Goal: Communication & Community: Connect with others

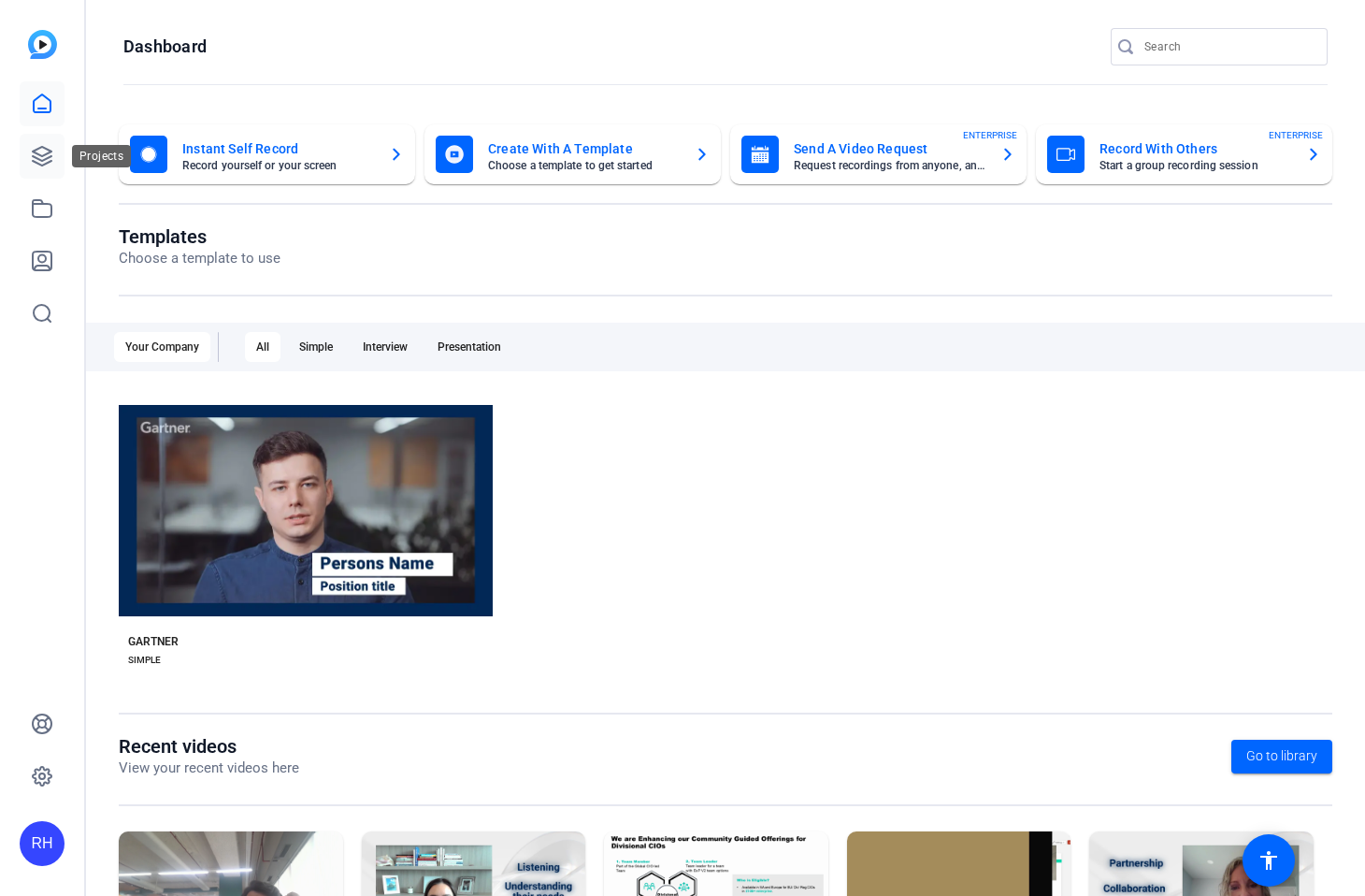
click at [39, 156] on icon at bounding box center [42, 155] width 22 height 22
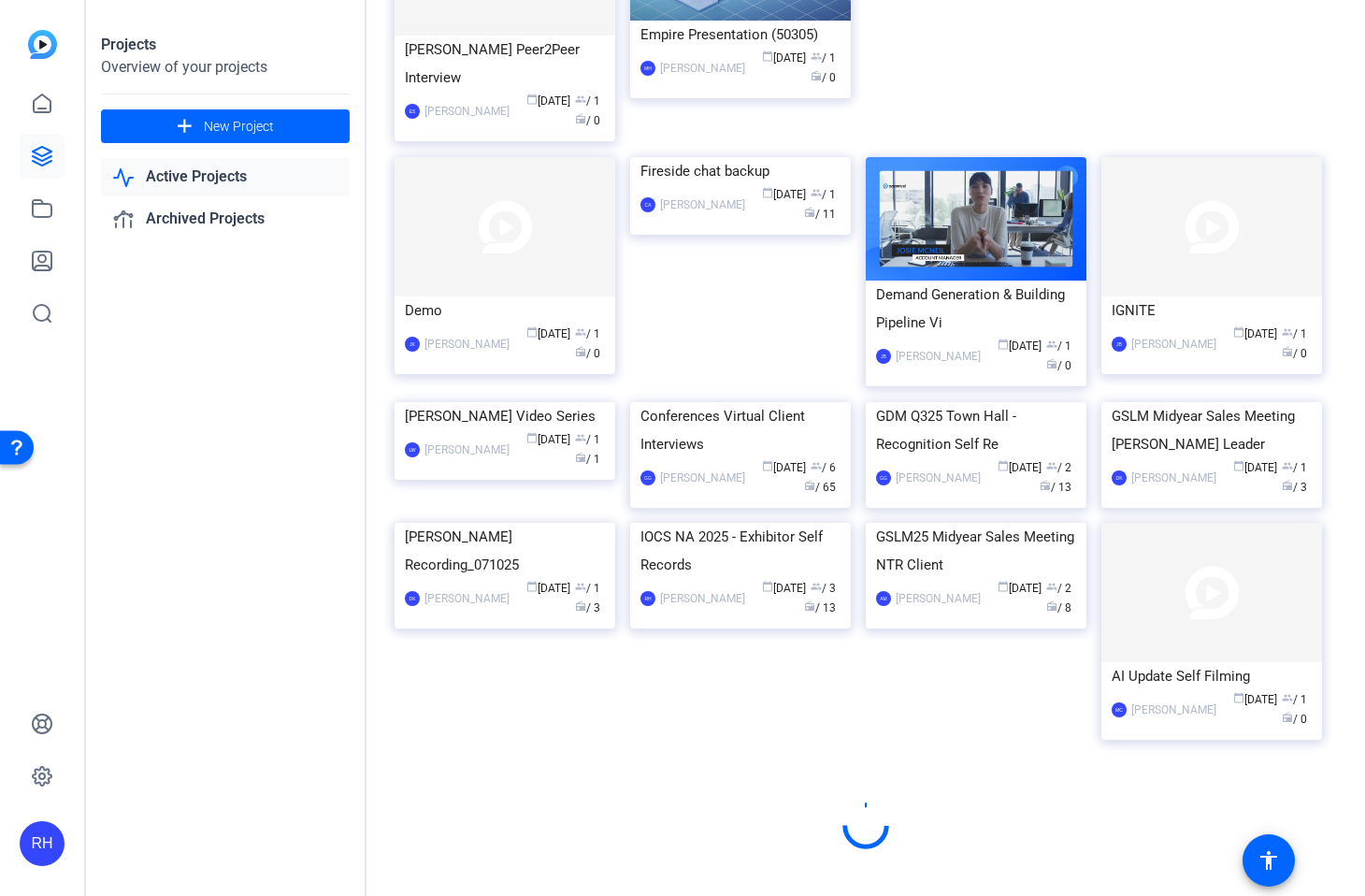
scroll to position [2250, 0]
click at [732, 402] on img at bounding box center [741, 402] width 221 height 0
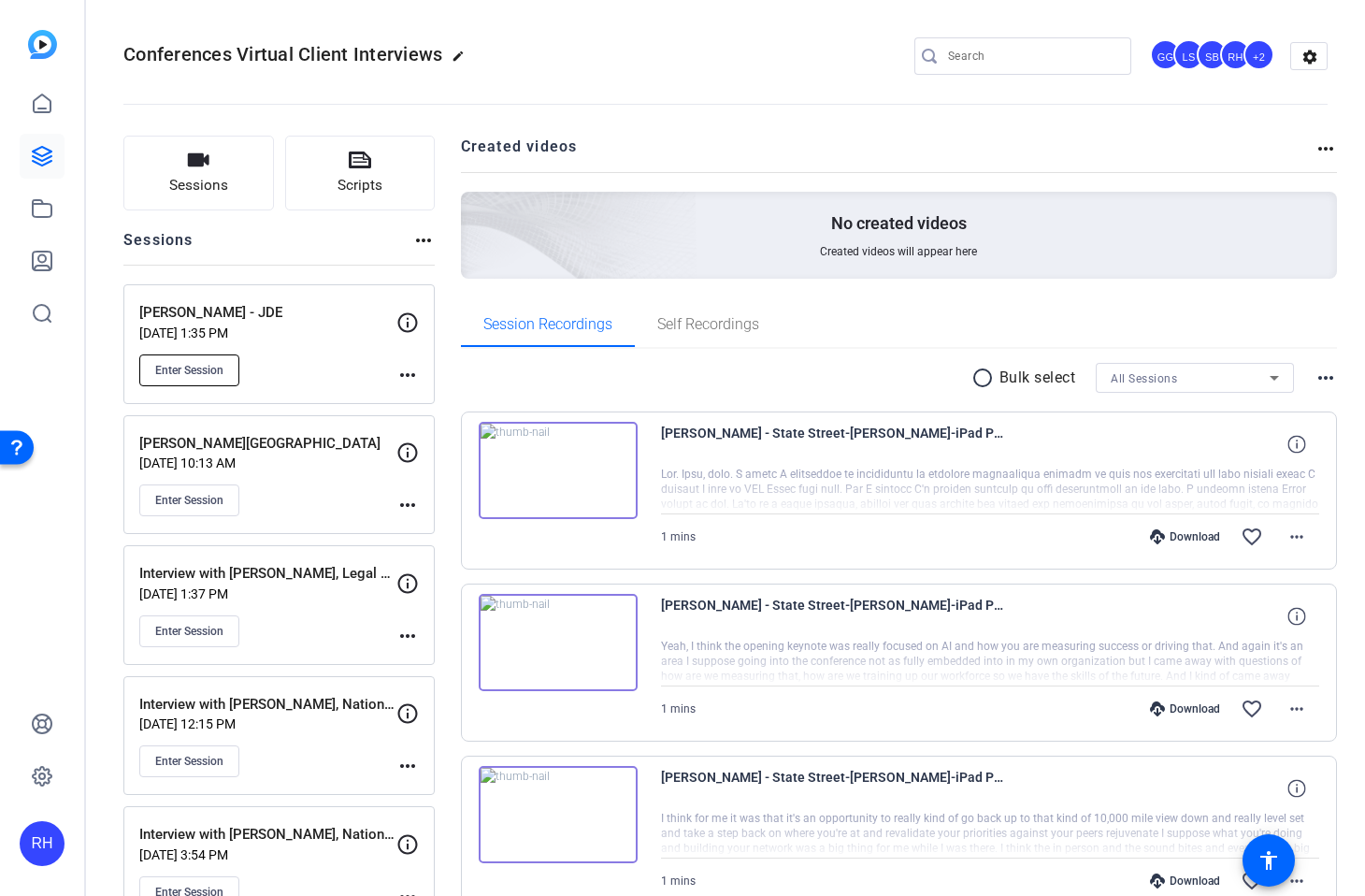
click at [211, 375] on span "Enter Session" at bounding box center [189, 369] width 68 height 15
click at [170, 375] on span "Enter Session" at bounding box center [189, 369] width 68 height 15
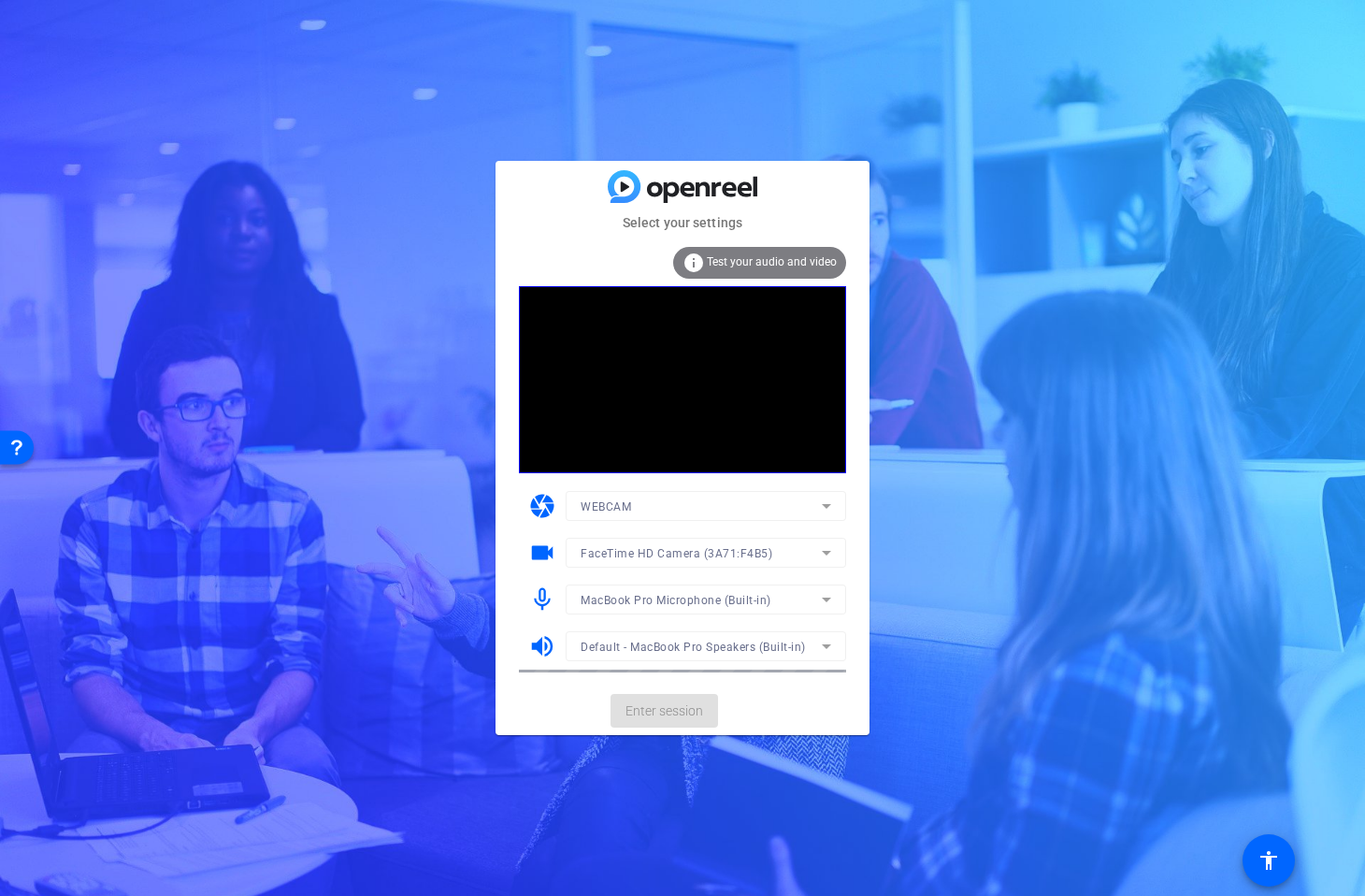
click at [661, 709] on mat-card-actions "Enter session" at bounding box center [683, 711] width 374 height 48
click at [790, 256] on span "Test your audio and video" at bounding box center [772, 261] width 130 height 13
click at [1271, 448] on div "Select your settings info Test your audio and video camera WEBCAM videocam Face…" at bounding box center [682, 448] width 1365 height 896
click at [705, 722] on span at bounding box center [664, 711] width 108 height 45
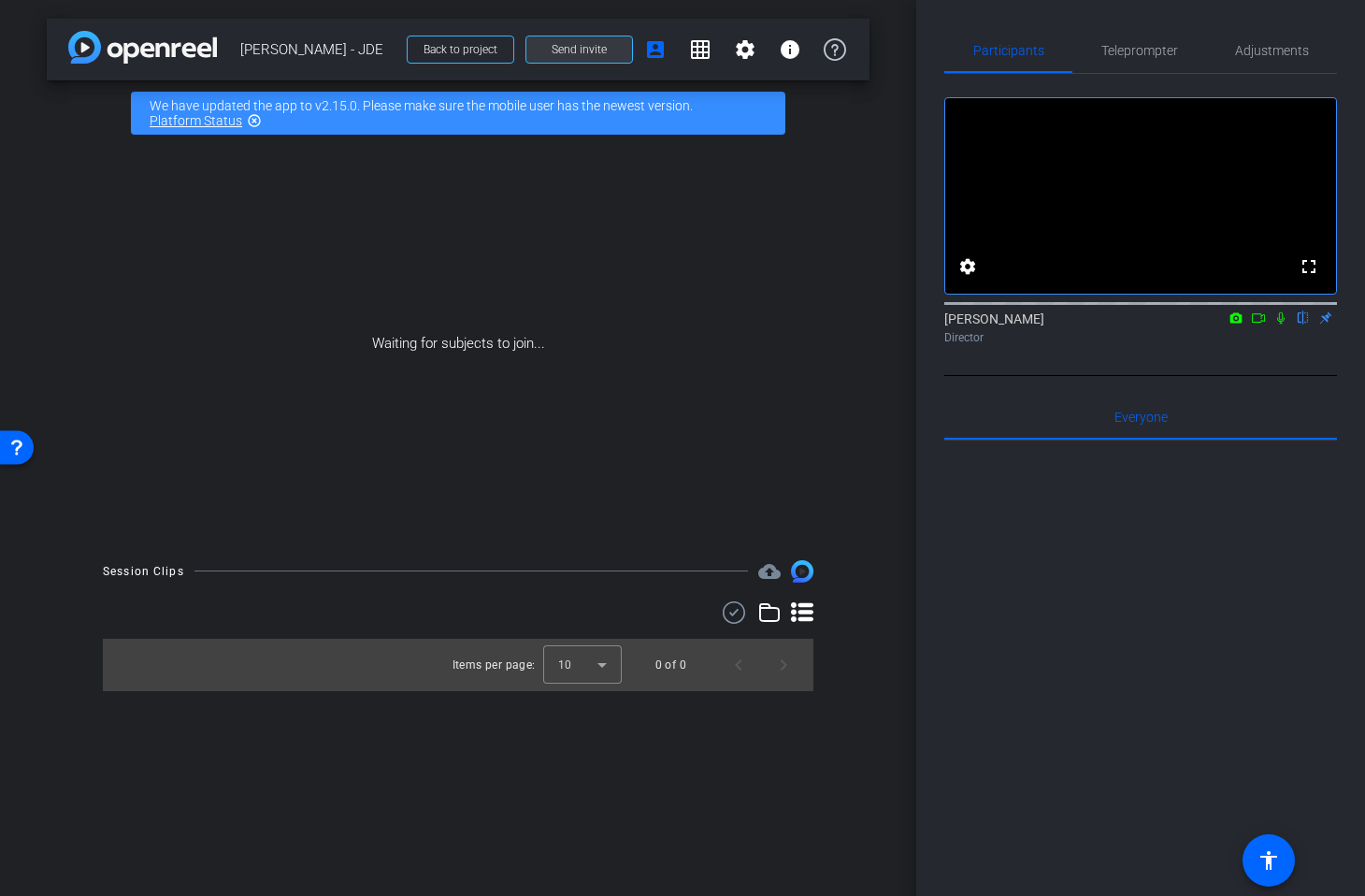
click at [574, 36] on span at bounding box center [579, 49] width 106 height 45
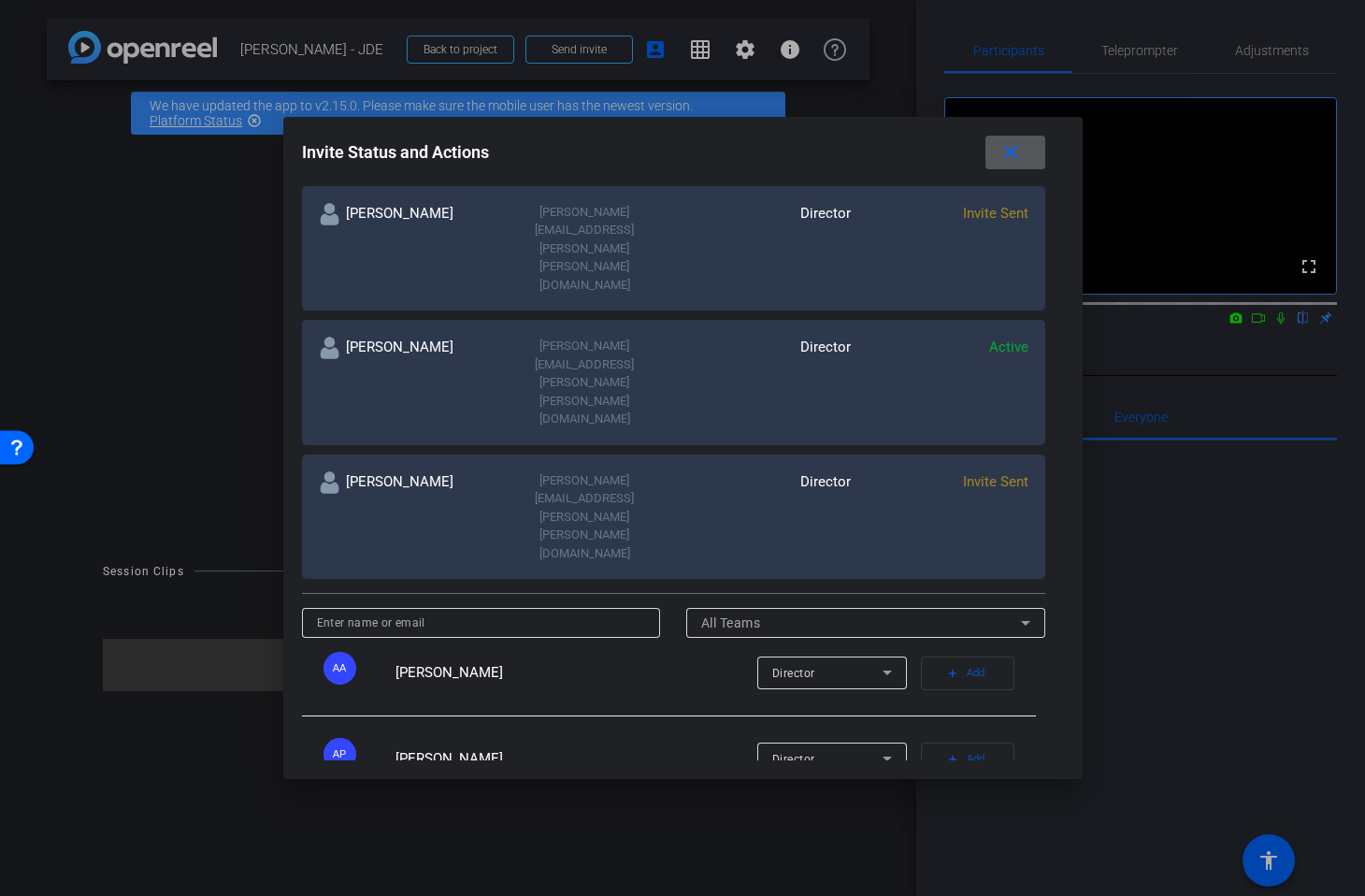
scroll to position [211, 0]
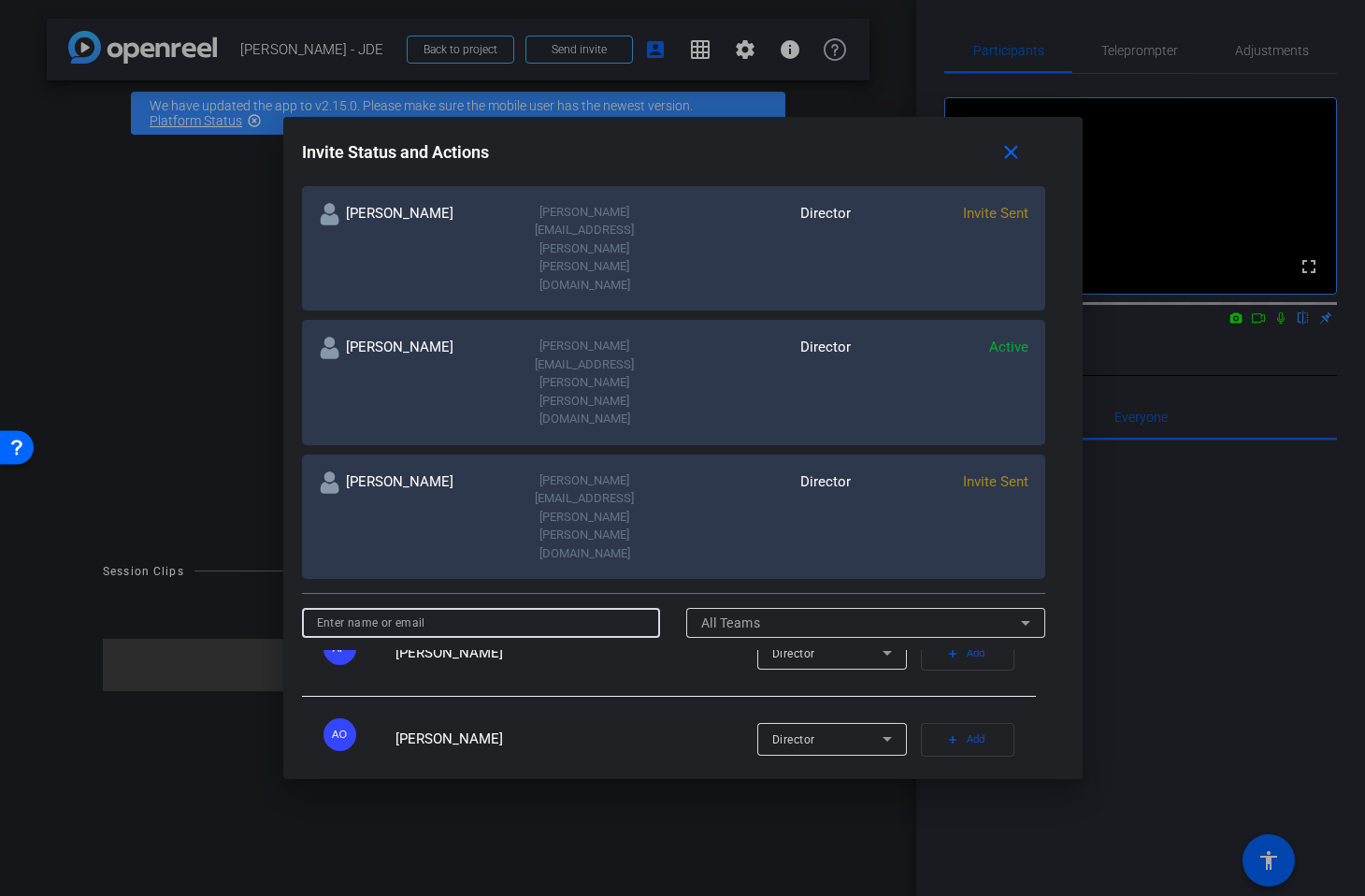
click at [498, 611] on input at bounding box center [481, 622] width 329 height 22
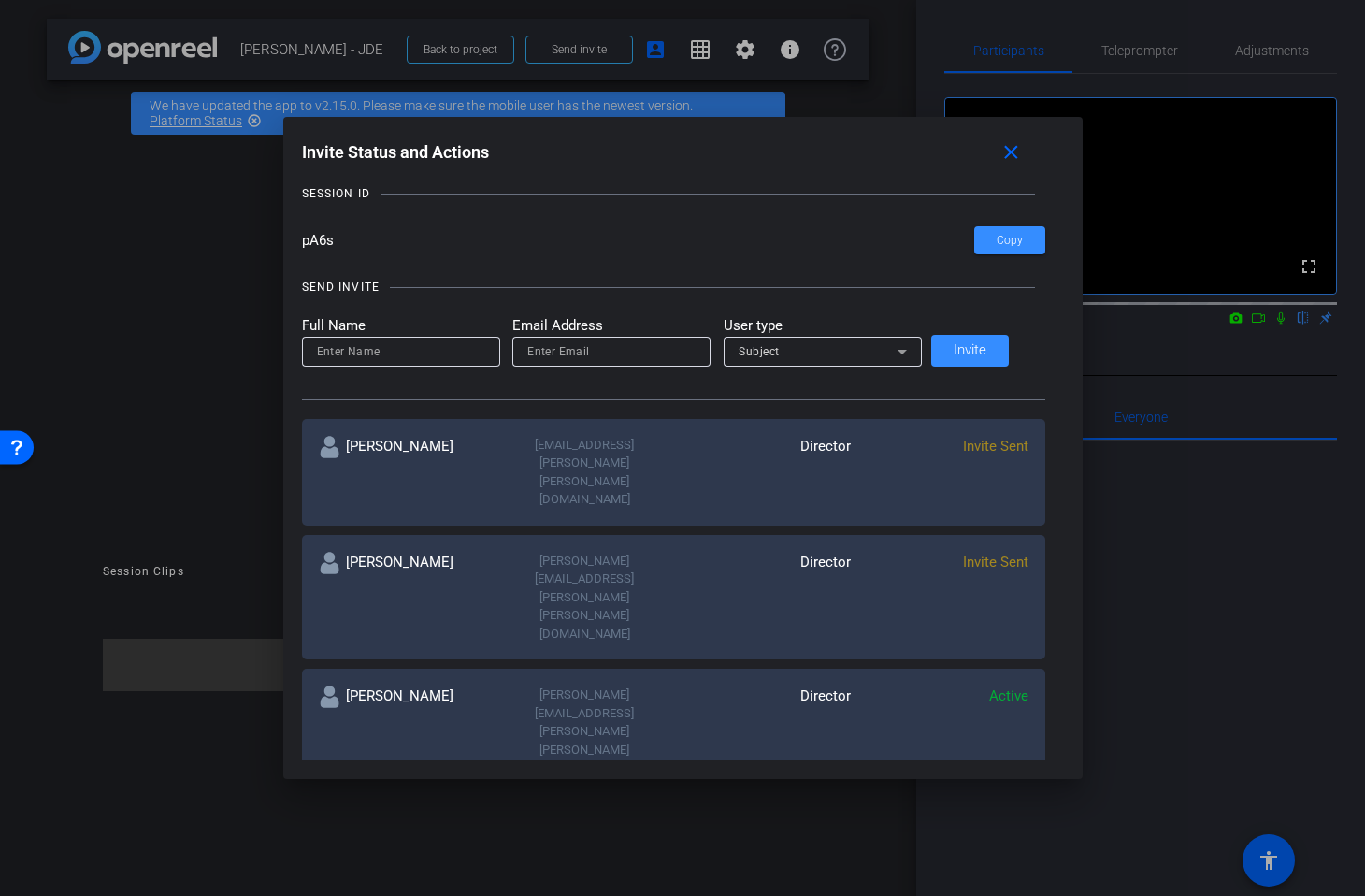
scroll to position [90, 0]
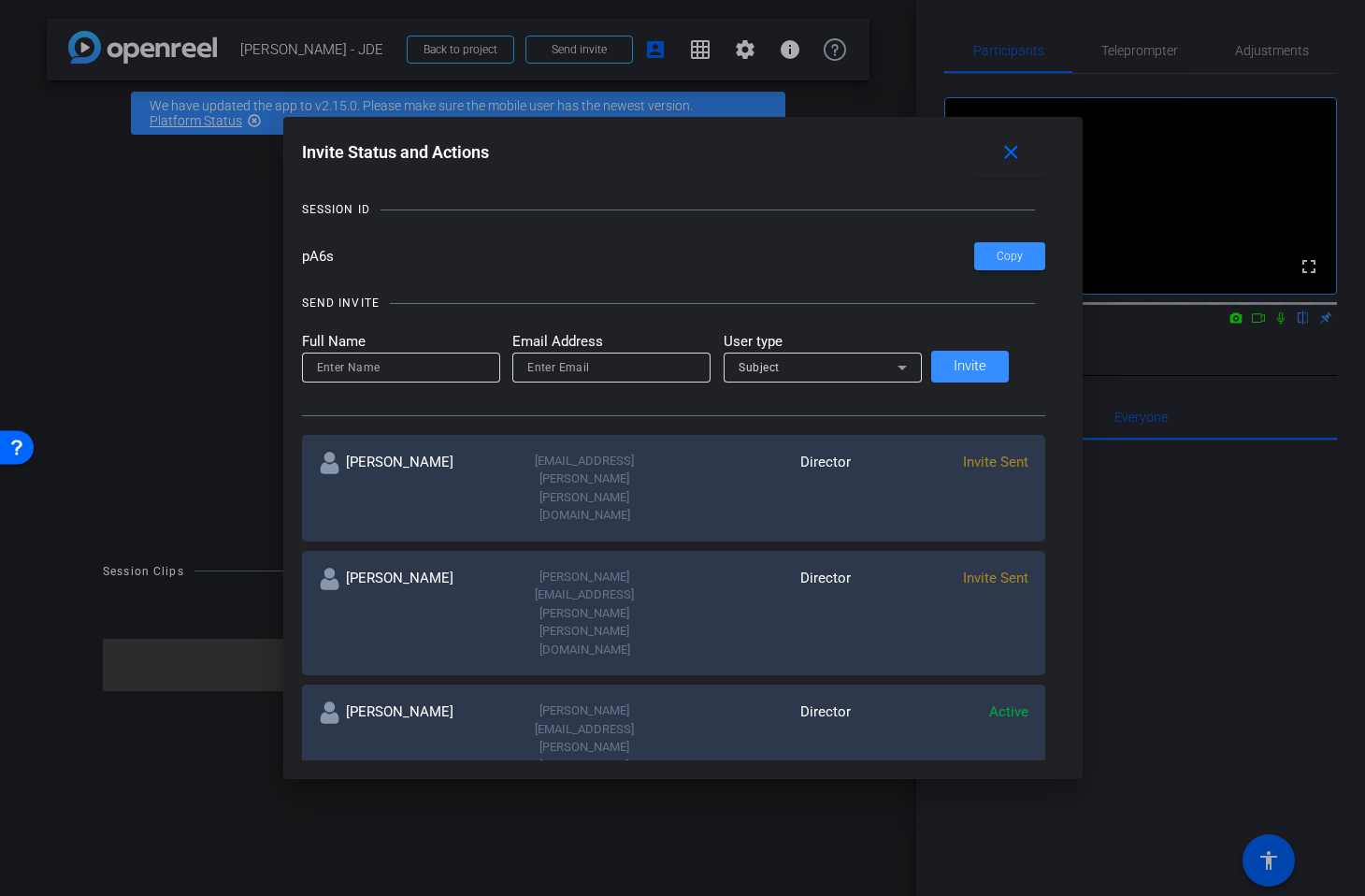
type input "linds"
click at [416, 367] on input at bounding box center [402, 367] width 169 height 22
type input "[PERSON_NAME]"
click at [569, 373] on input "email" at bounding box center [612, 367] width 169 height 22
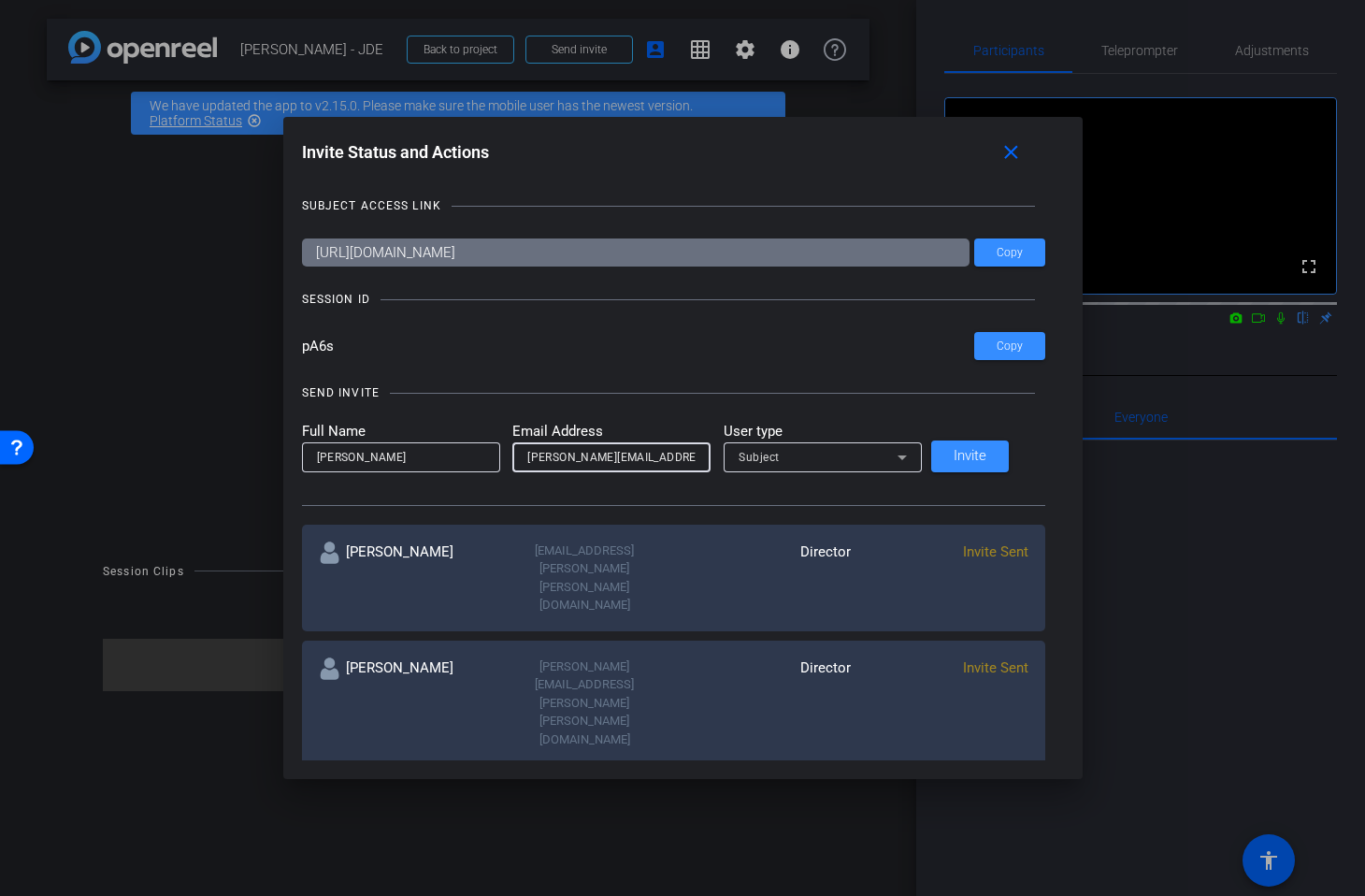
type input "[PERSON_NAME][EMAIL_ADDRESS][PERSON_NAME][PERSON_NAME][DOMAIN_NAME]"
click at [780, 461] on span "Subject" at bounding box center [760, 457] width 41 height 13
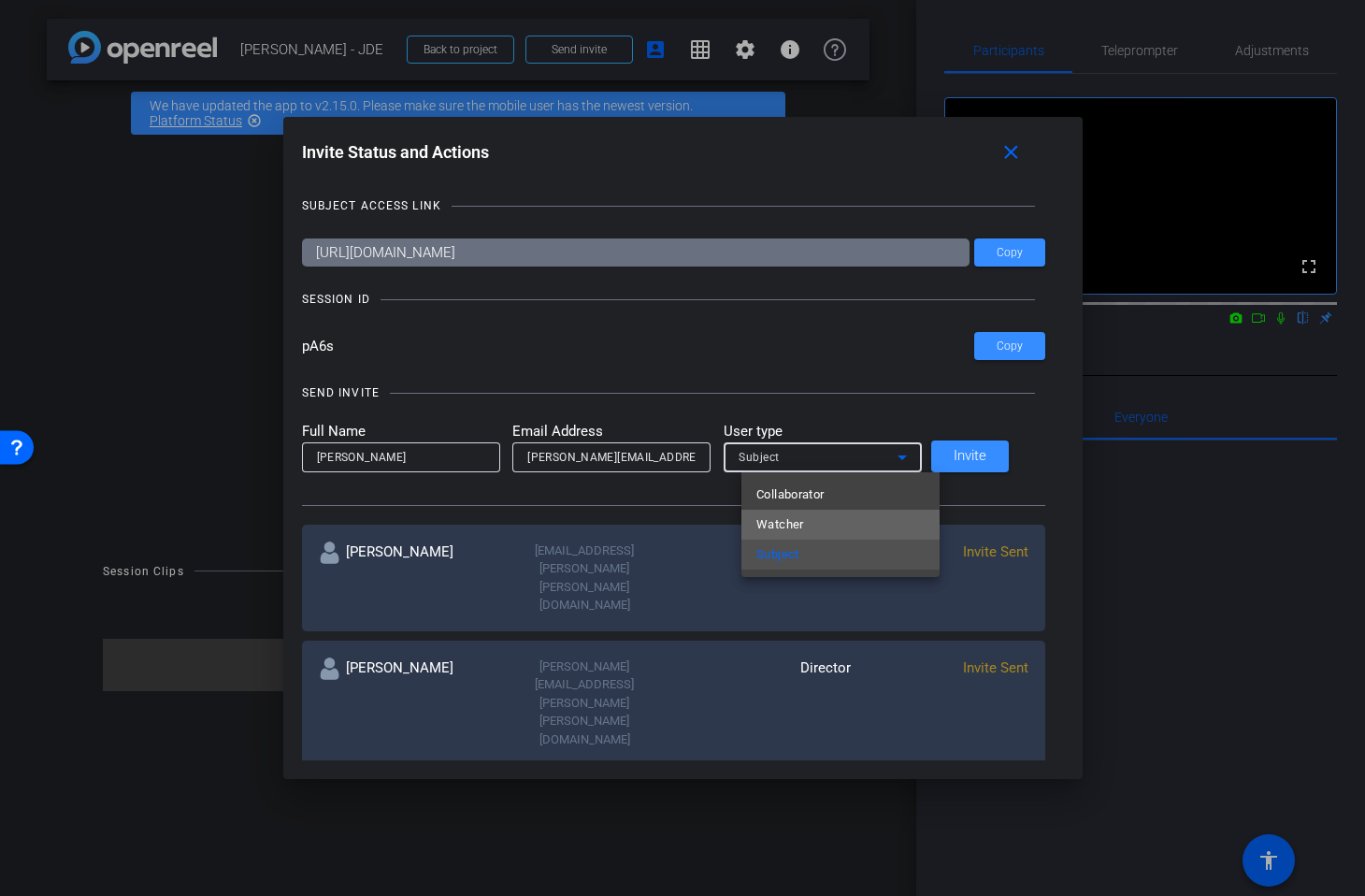
click at [789, 522] on span "Watcher" at bounding box center [780, 524] width 48 height 22
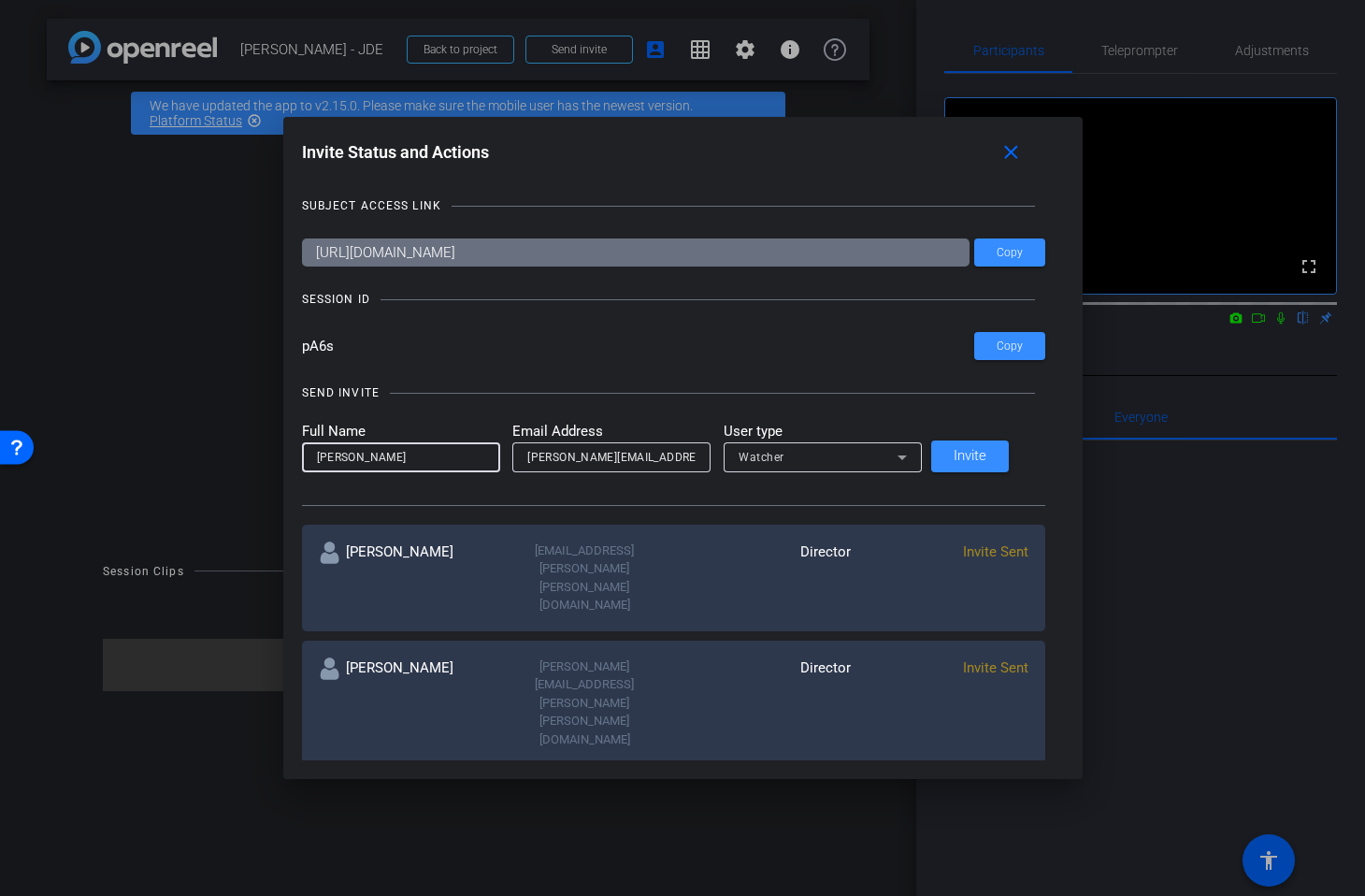
click at [363, 459] on input "[PERSON_NAME]" at bounding box center [402, 457] width 169 height 22
type input "[PERSON_NAME]"
click at [982, 455] on span "Invite" at bounding box center [970, 456] width 33 height 14
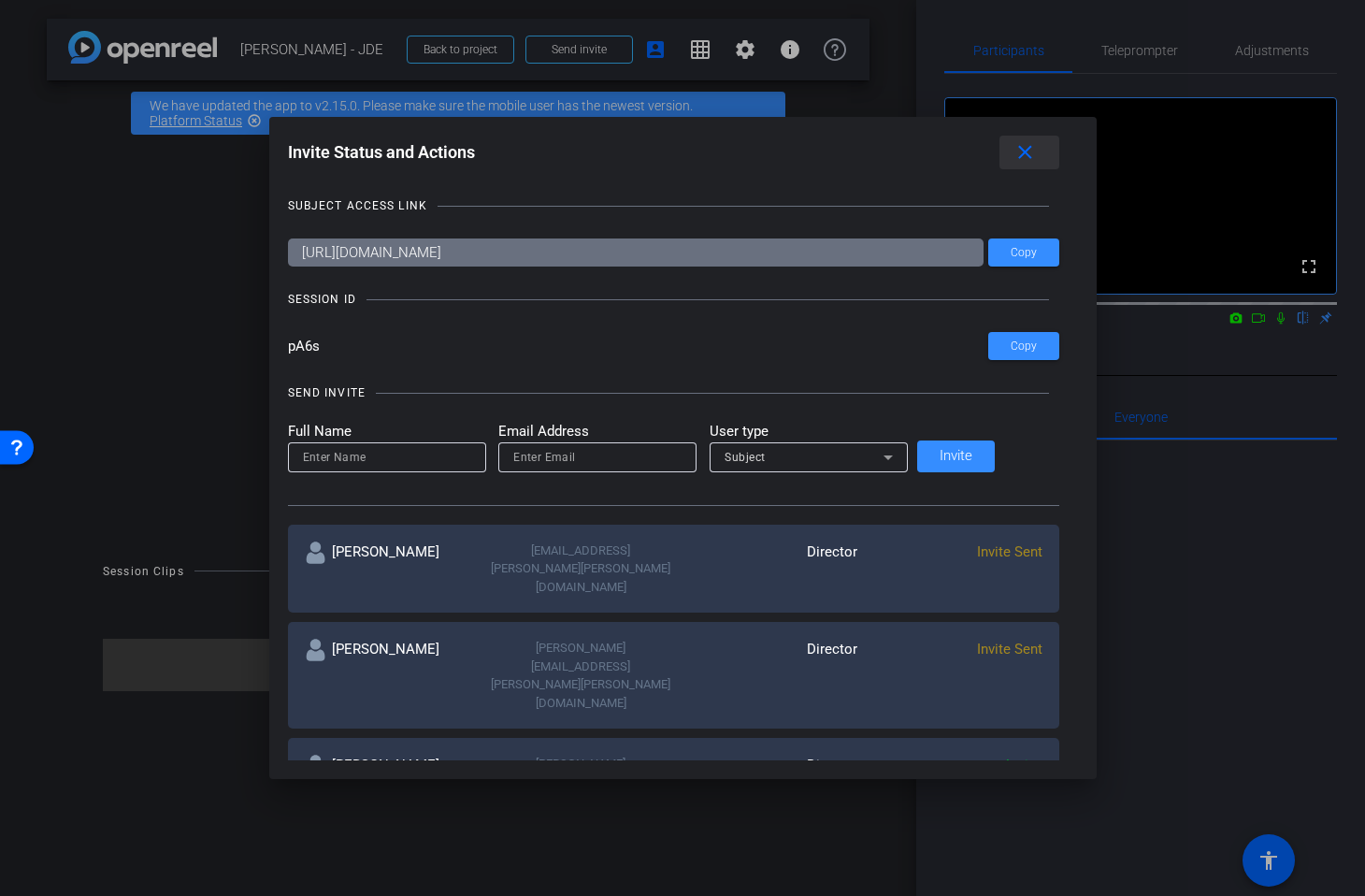
click at [1014, 149] on mat-icon "close" at bounding box center [1025, 153] width 23 height 23
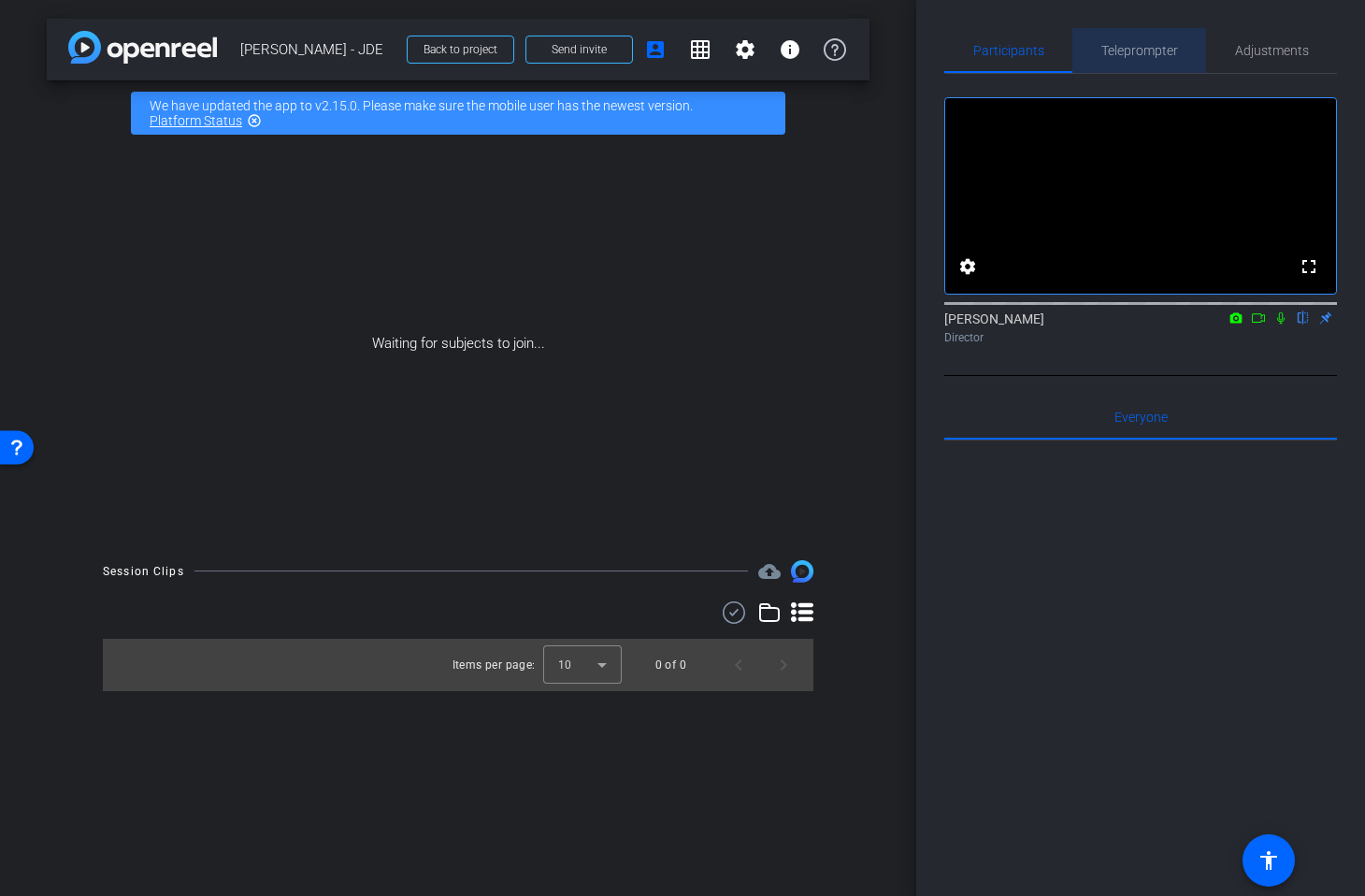
click at [1121, 61] on span "Teleprompter" at bounding box center [1140, 50] width 77 height 45
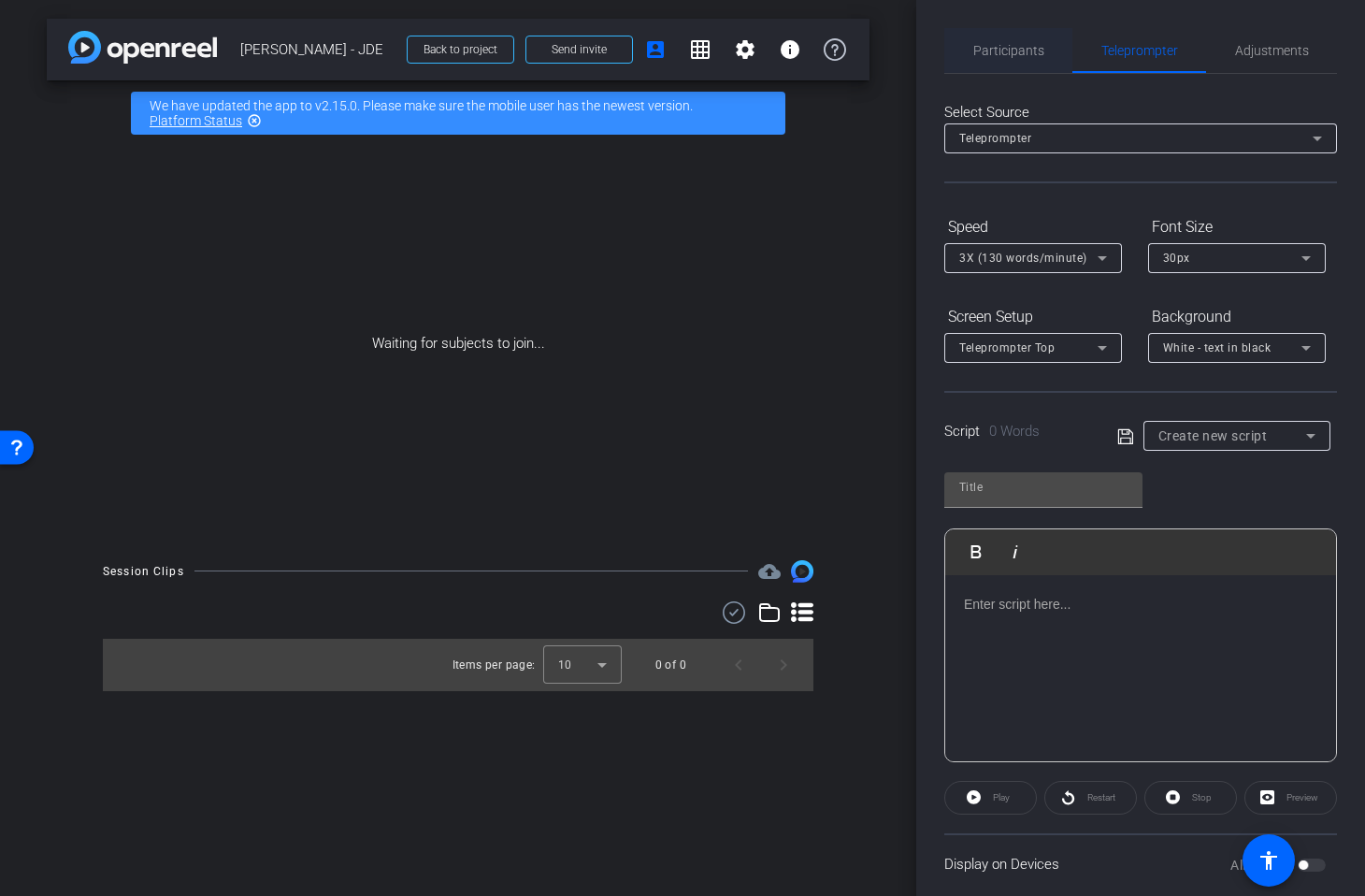
click at [1015, 50] on span "Participants" at bounding box center [1009, 49] width 71 height 13
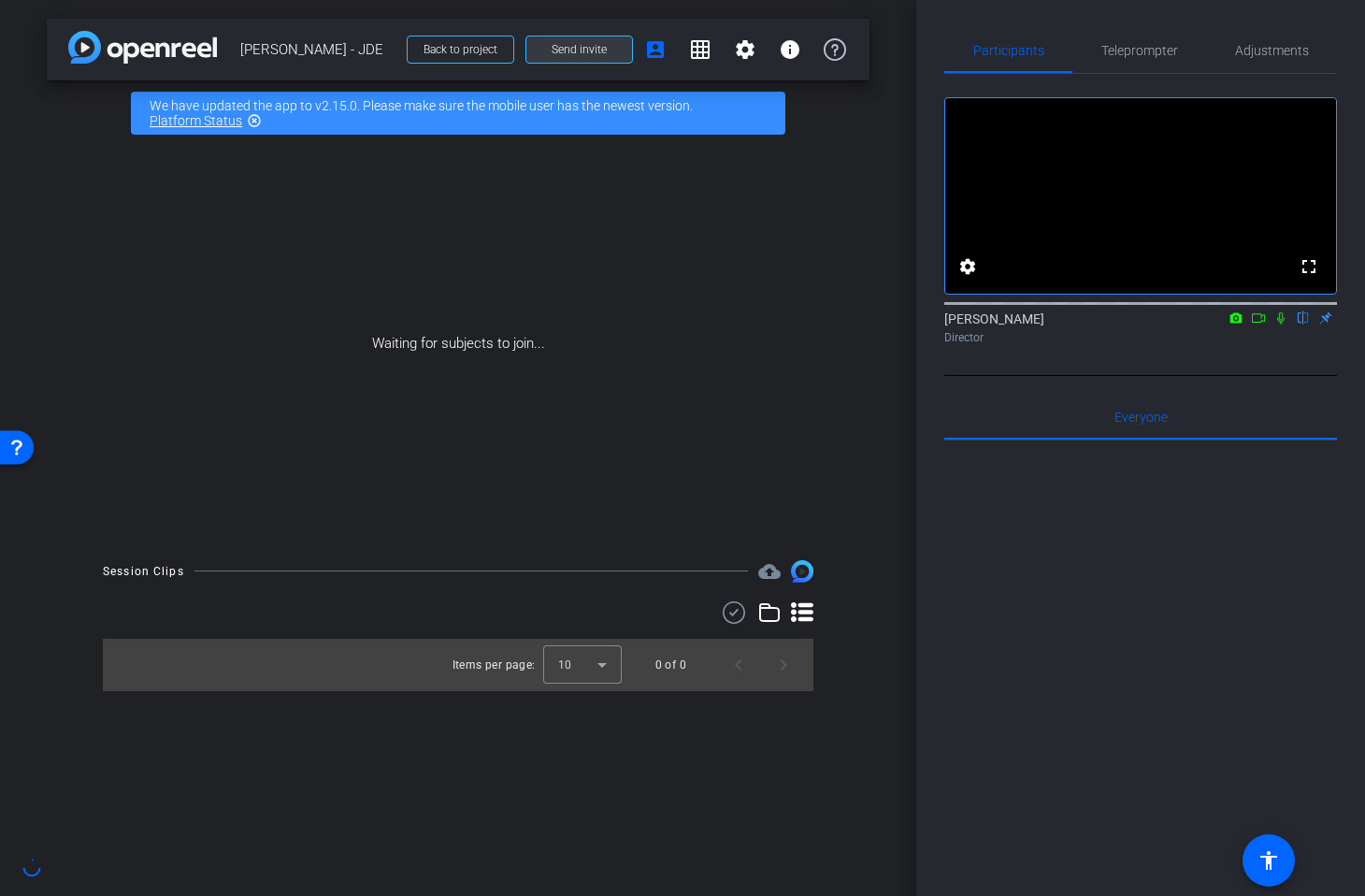
click at [580, 50] on span "Send invite" at bounding box center [579, 48] width 55 height 15
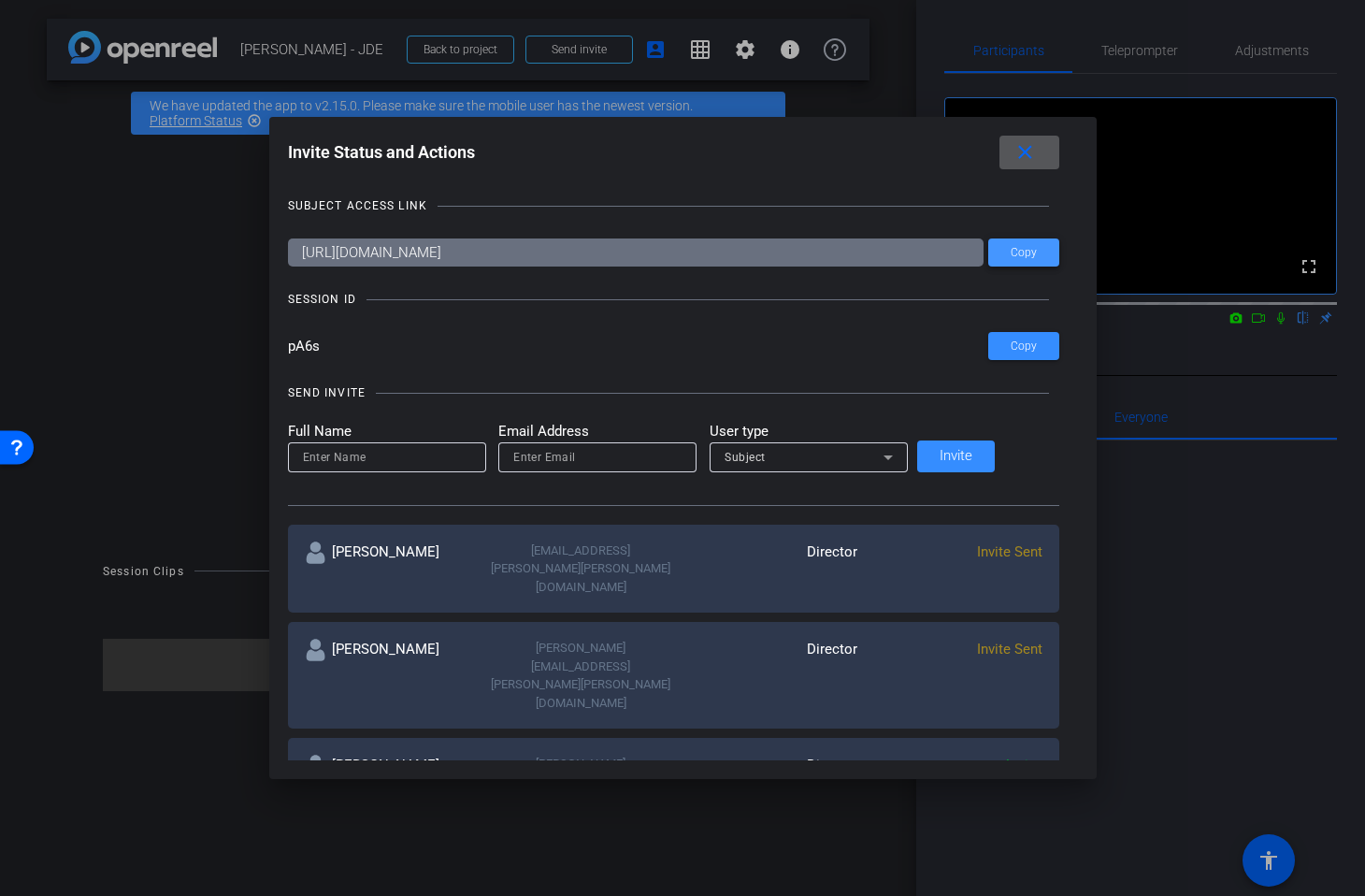
click at [1011, 251] on span "Copy" at bounding box center [1024, 253] width 26 height 14
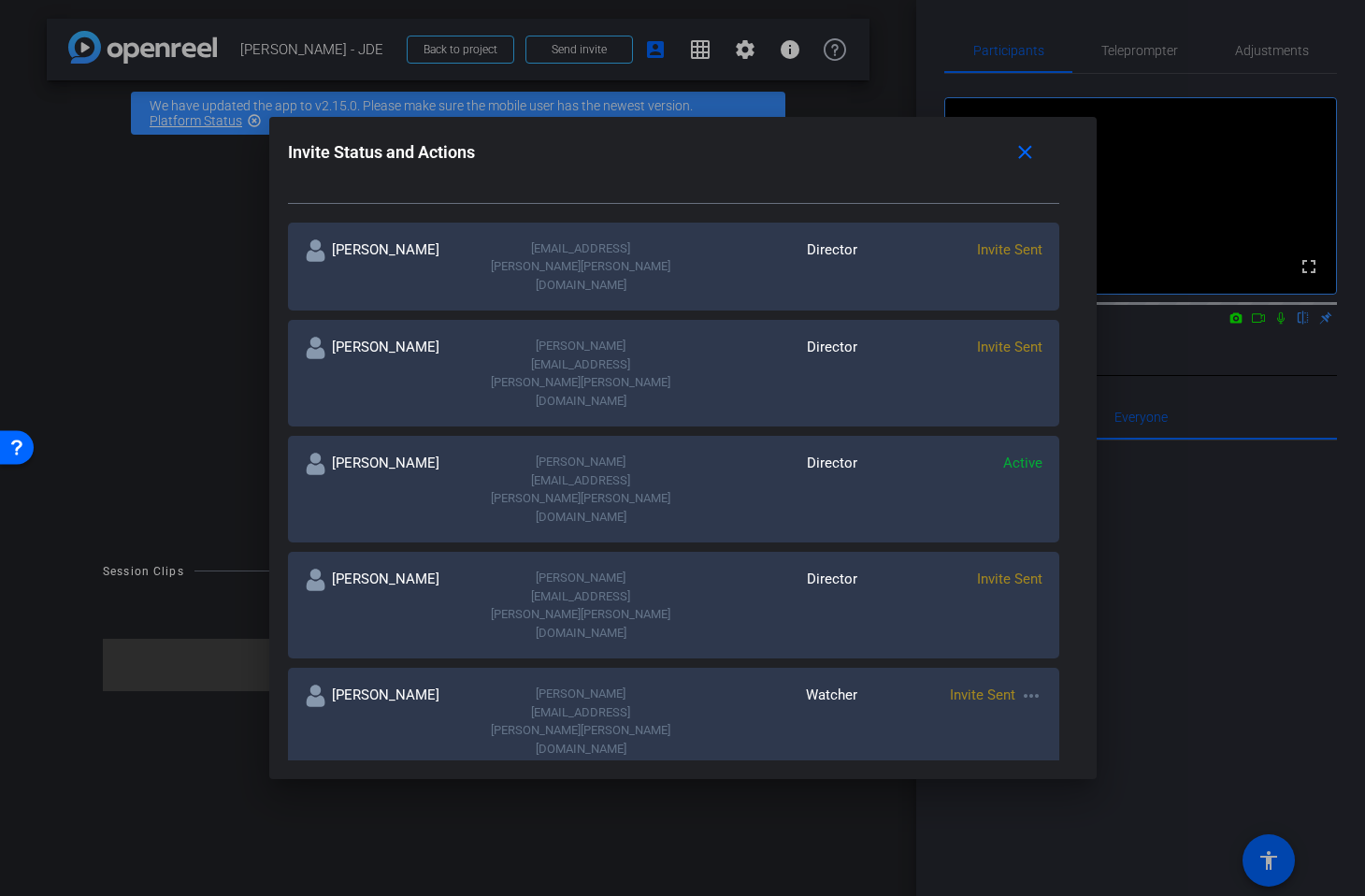
scroll to position [520, 0]
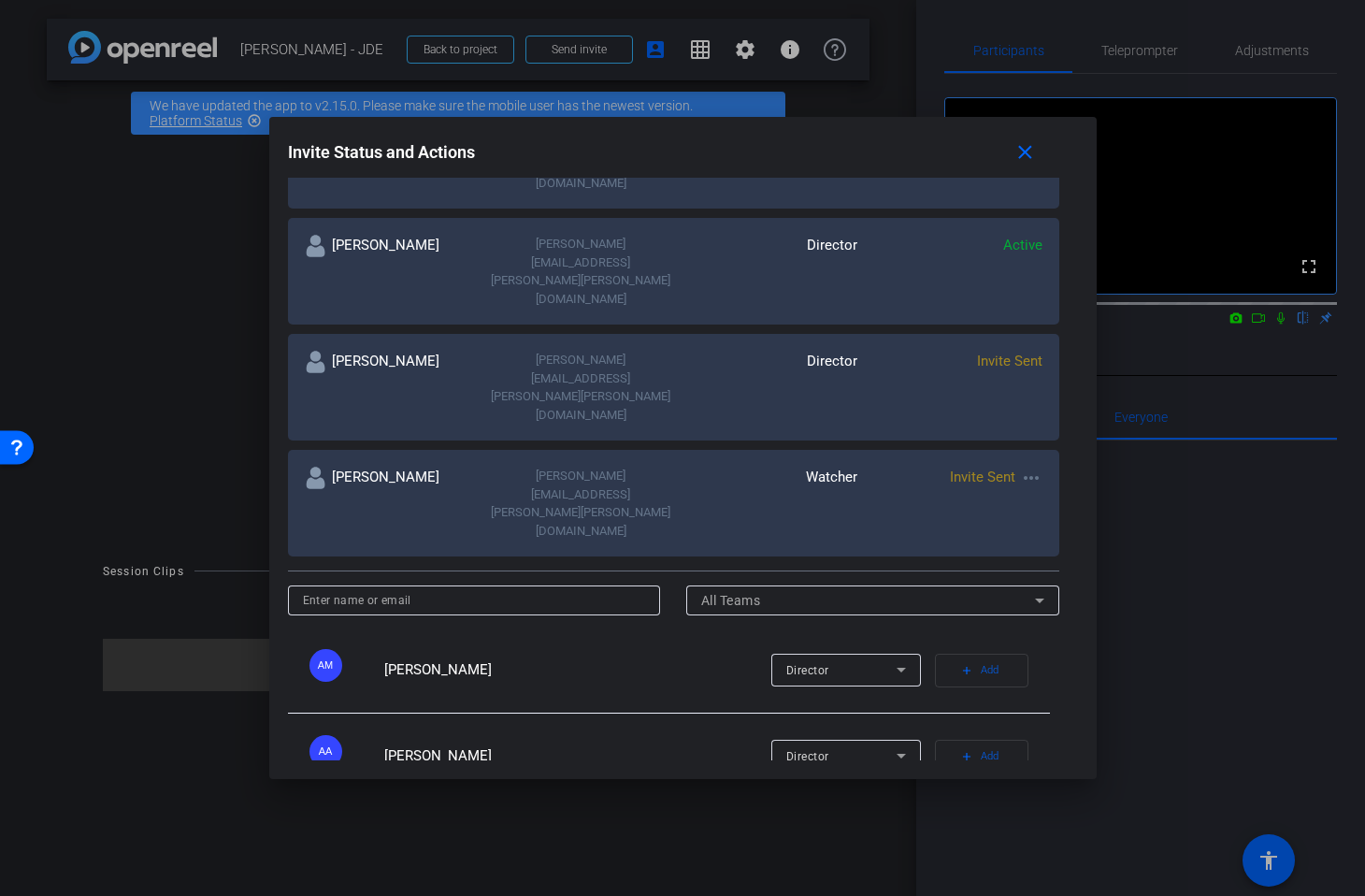
click at [514, 589] on input at bounding box center [474, 599] width 343 height 22
type input "linds"
click at [981, 657] on span "Add" at bounding box center [990, 670] width 17 height 26
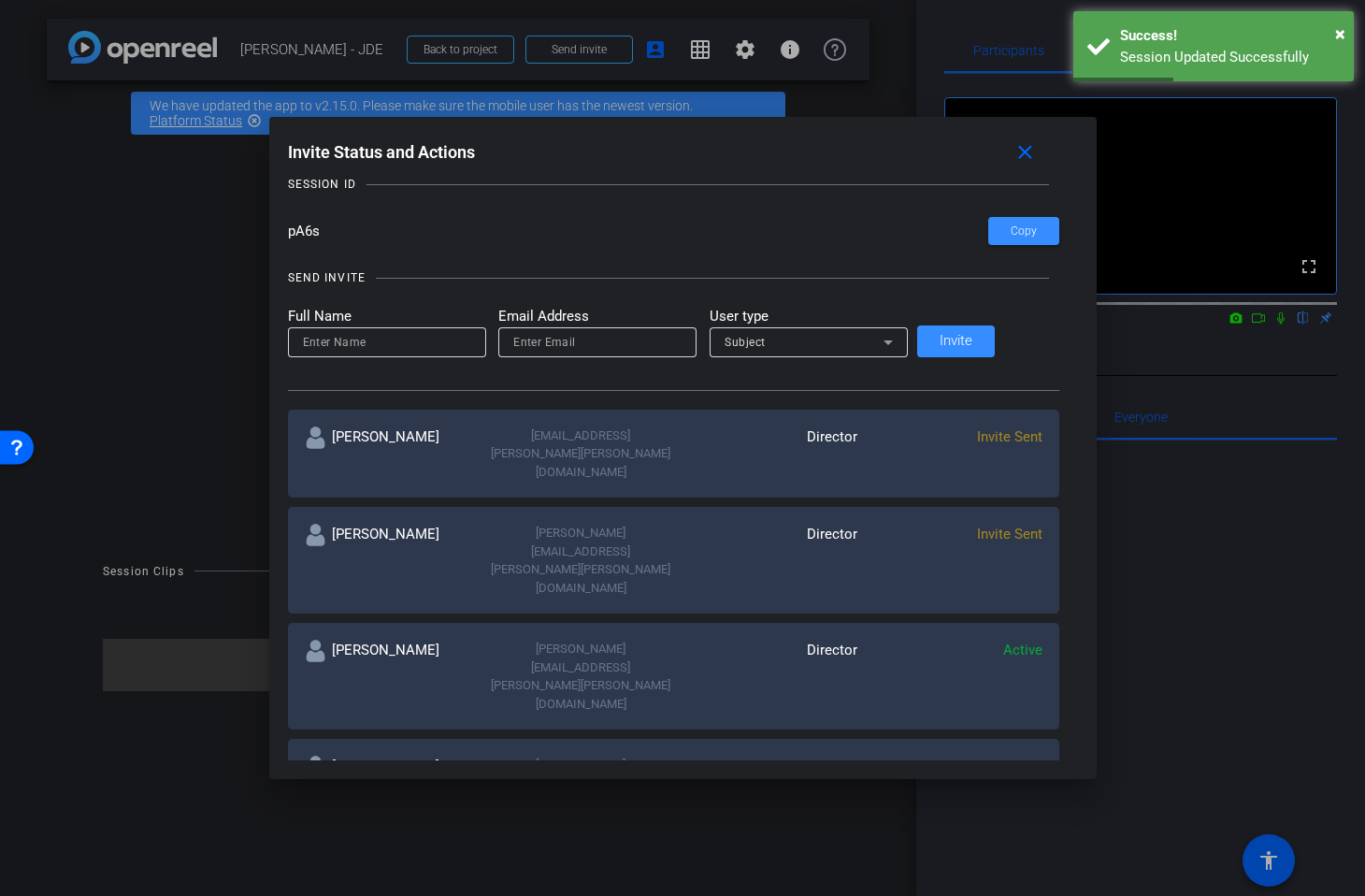
scroll to position [0, 0]
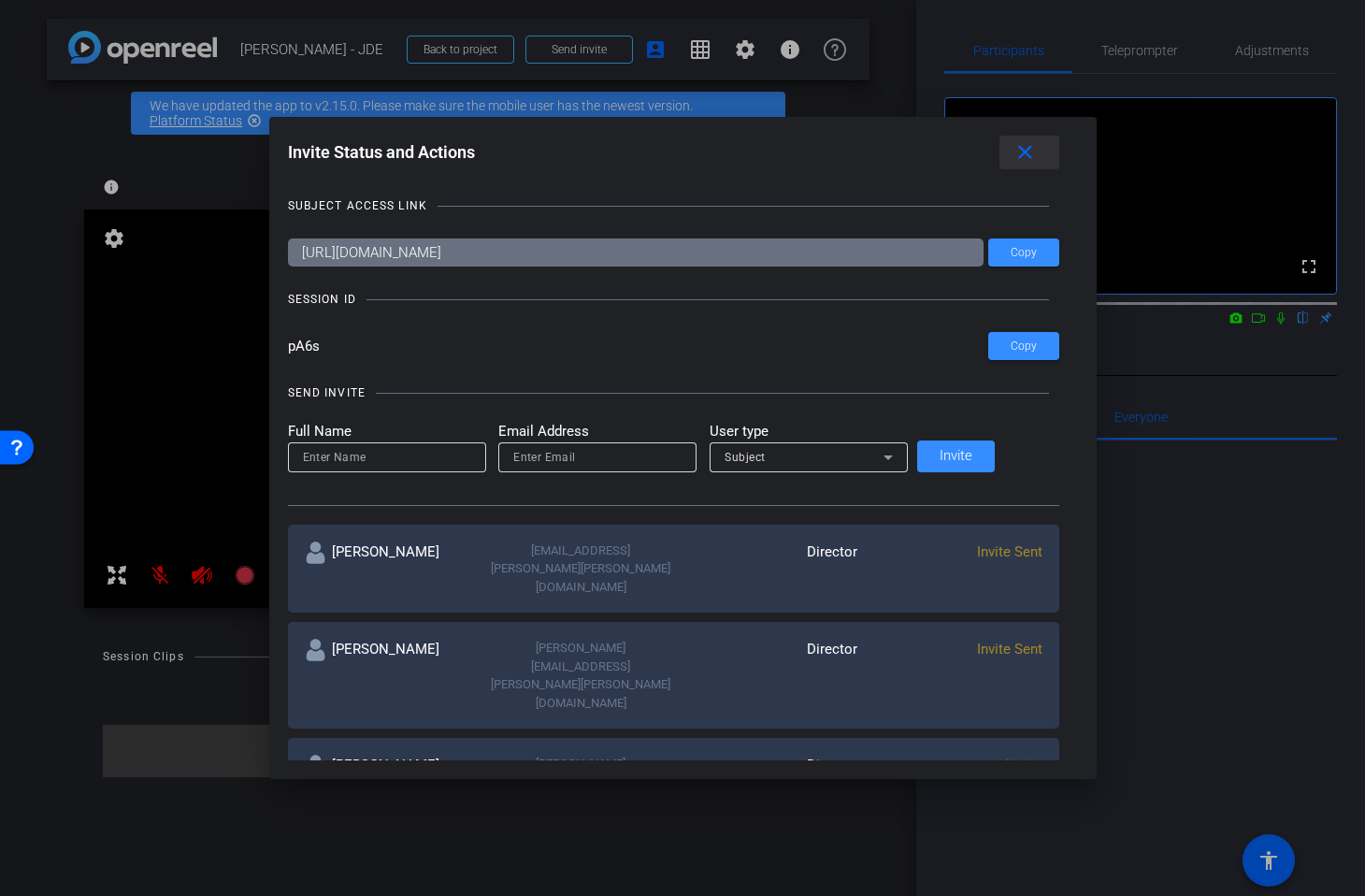
click at [1014, 163] on mat-icon "close" at bounding box center [1025, 153] width 23 height 23
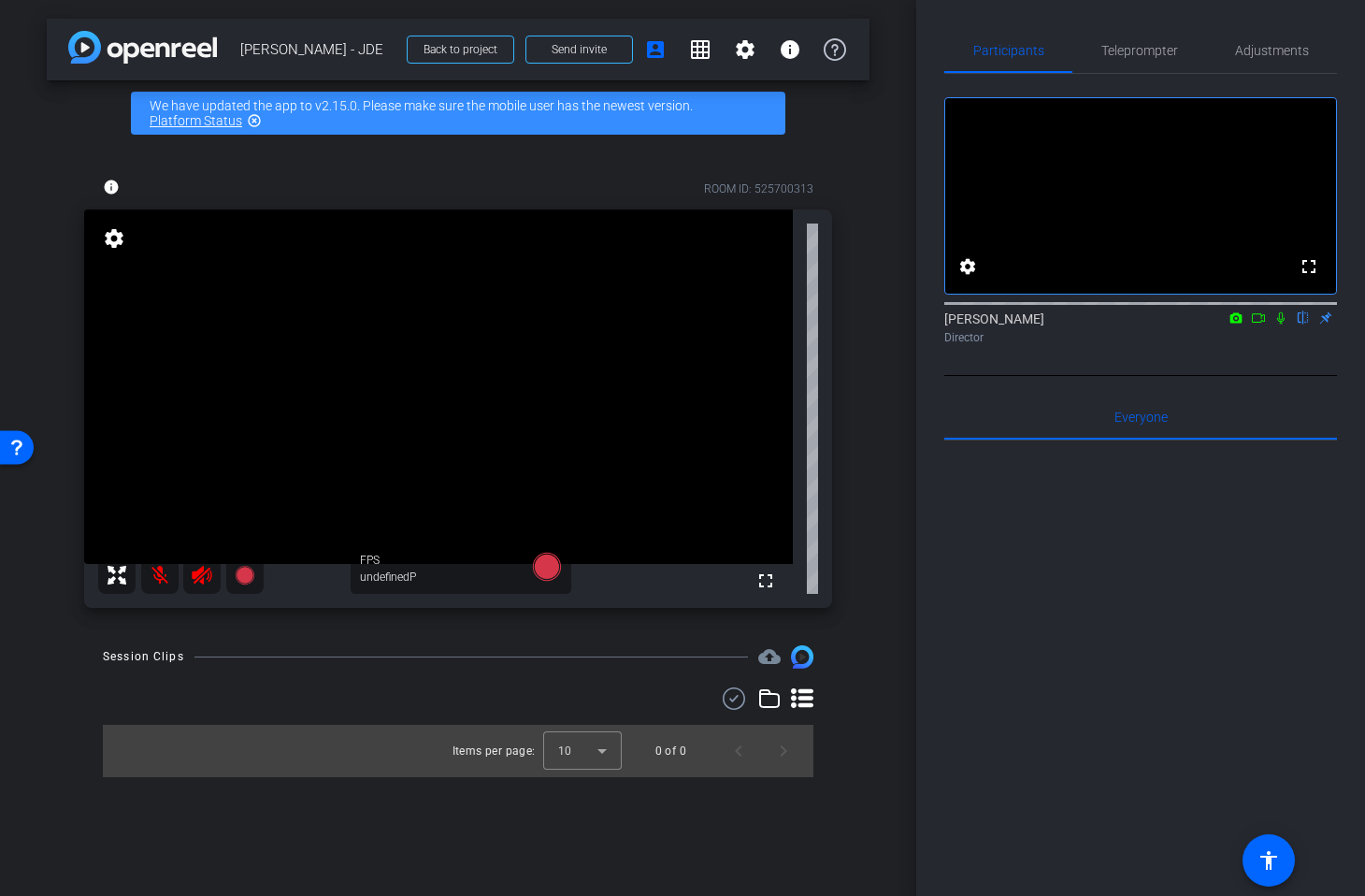
click at [191, 575] on icon at bounding box center [202, 574] width 22 height 22
click at [163, 576] on mat-icon at bounding box center [160, 575] width 38 height 38
click at [204, 576] on div at bounding box center [180, 575] width 166 height 38
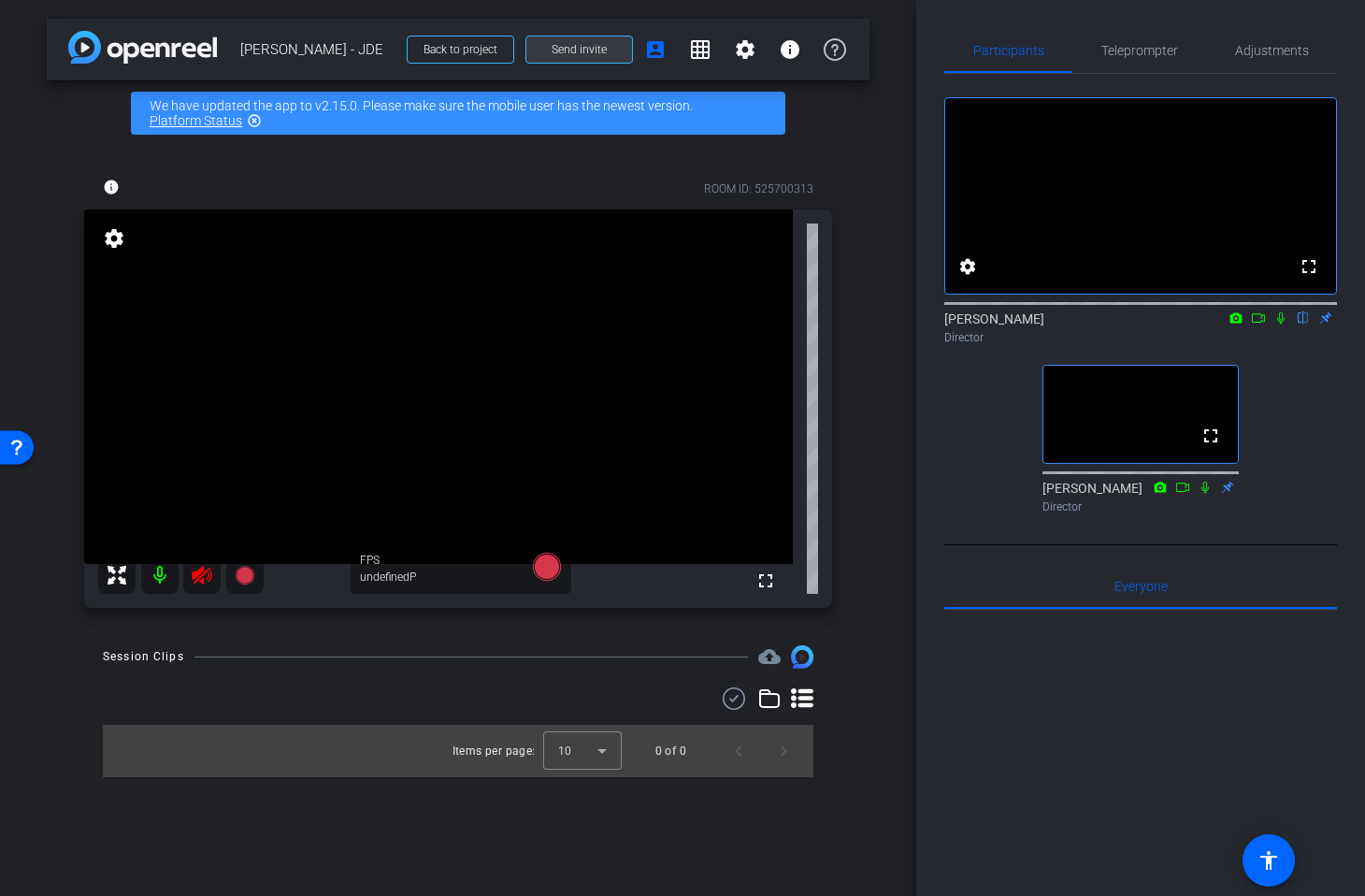
click at [580, 46] on span "Send invite" at bounding box center [579, 48] width 55 height 15
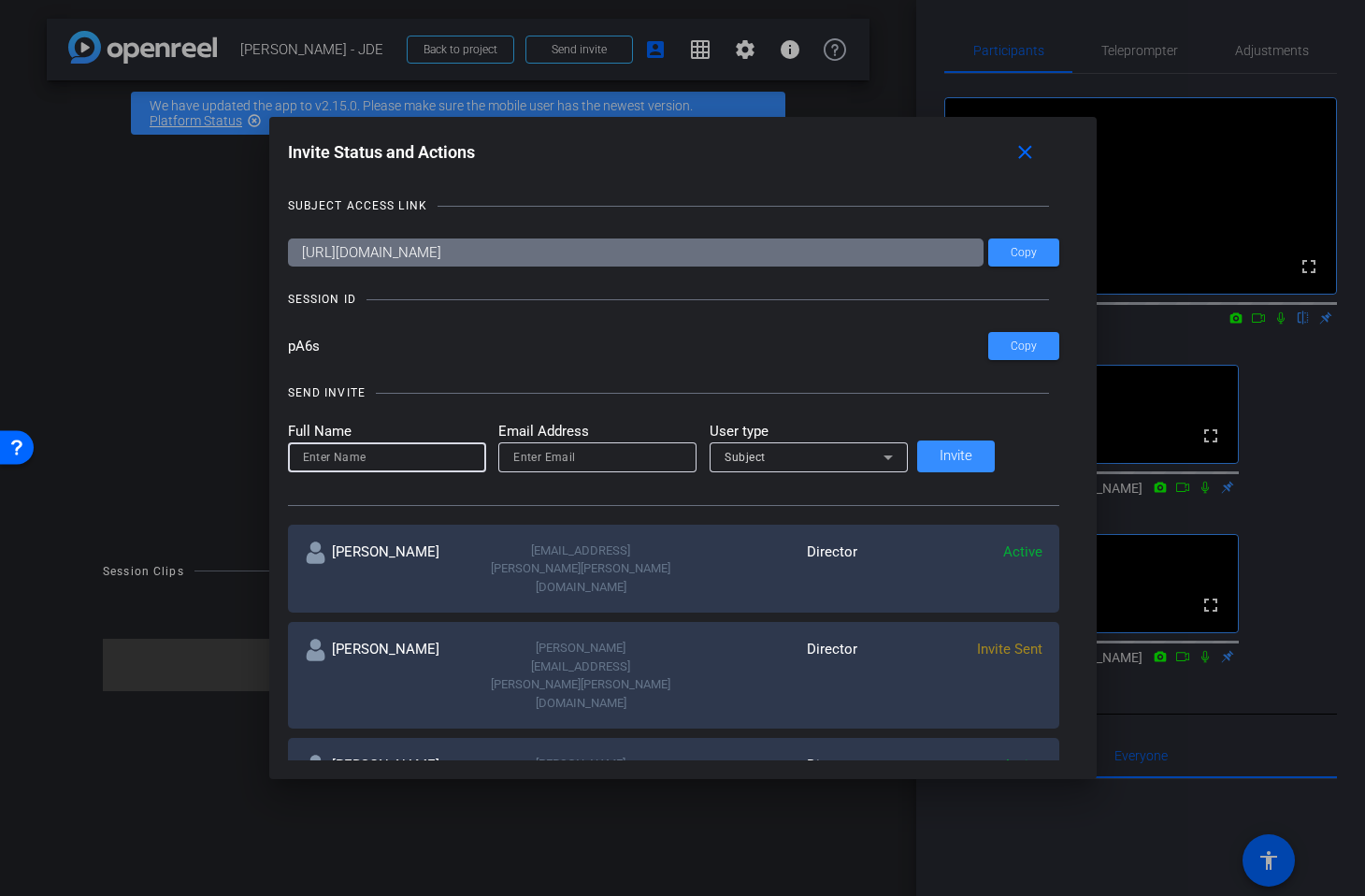
click at [425, 452] on input at bounding box center [387, 457] width 169 height 22
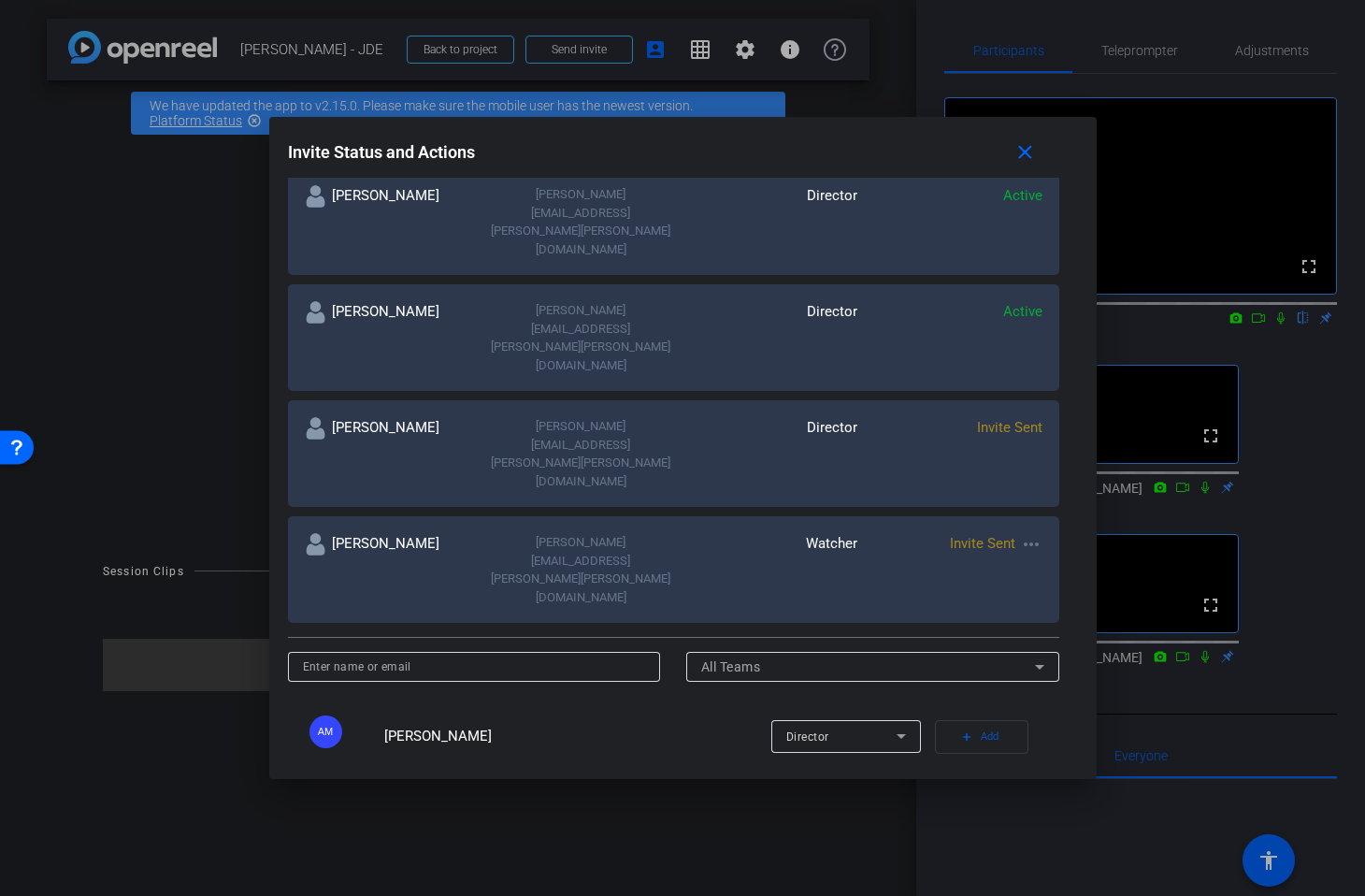
scroll to position [560, 0]
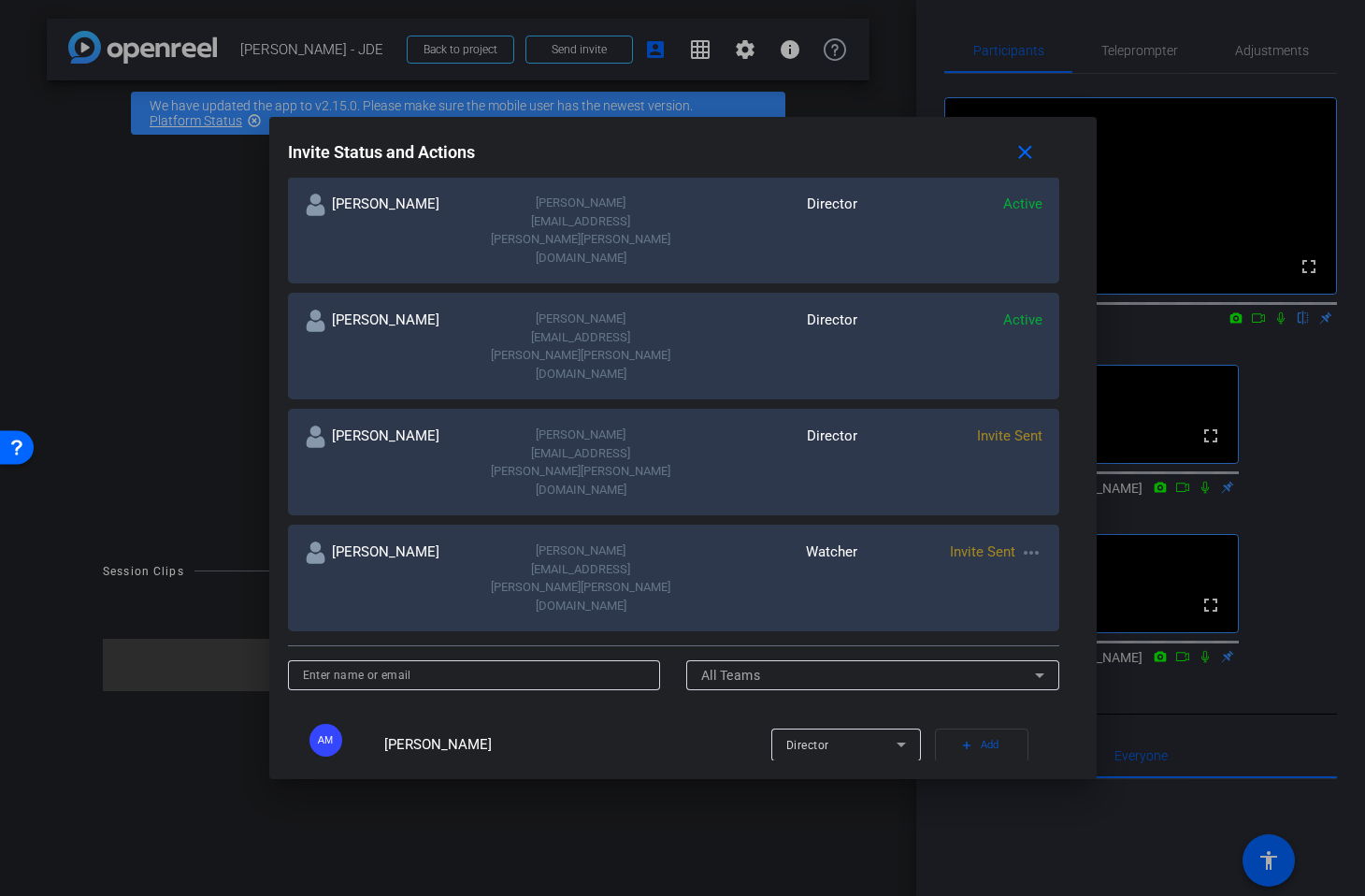
type input "[PERSON_NAME]"
click at [467, 663] on input at bounding box center [474, 674] width 343 height 22
type input "[PERSON_NAME]"
click at [981, 732] on span "Add" at bounding box center [990, 745] width 17 height 26
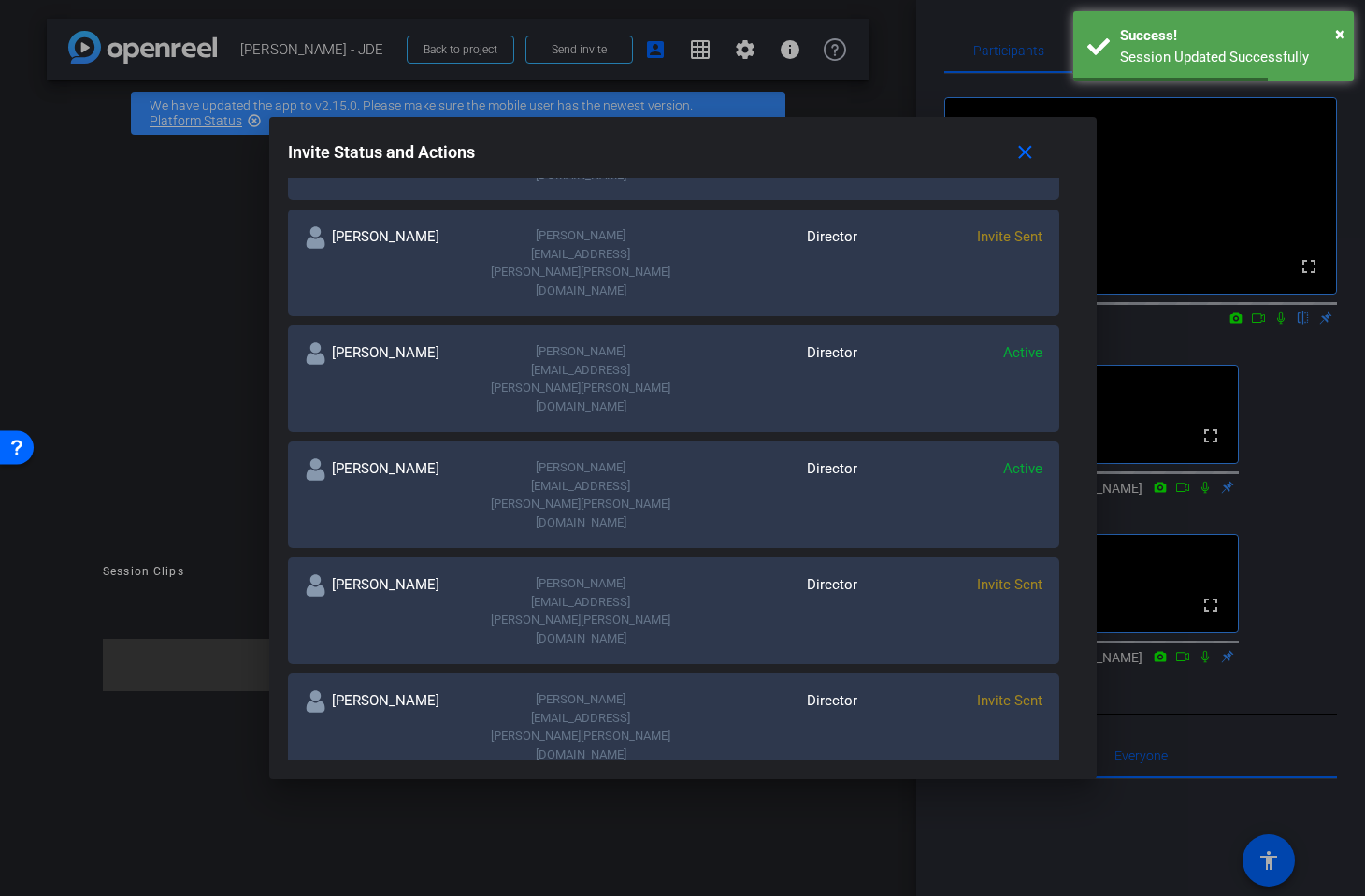
scroll to position [402, 0]
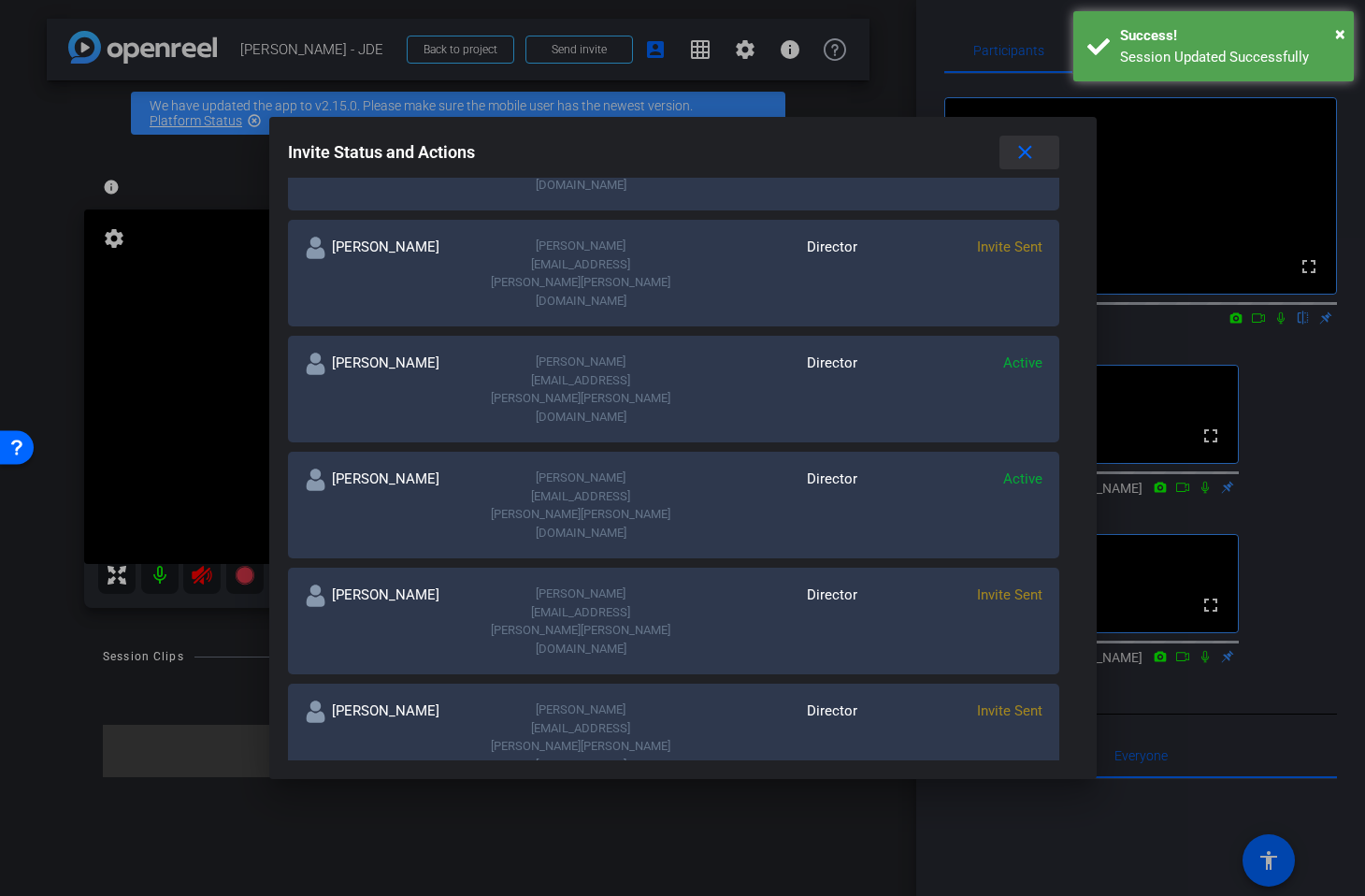
click at [1014, 159] on mat-icon "close" at bounding box center [1025, 153] width 23 height 23
